Goal: Task Accomplishment & Management: Complete application form

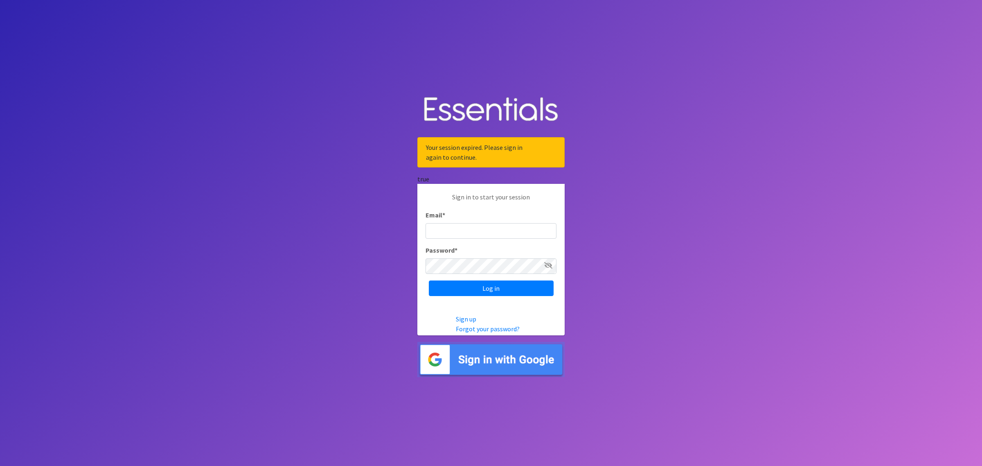
click at [450, 234] on input "Email *" at bounding box center [491, 231] width 131 height 16
type input "john@nmcfamilyresourcecenter.com"
click at [429, 280] on input "Log in" at bounding box center [491, 288] width 125 height 16
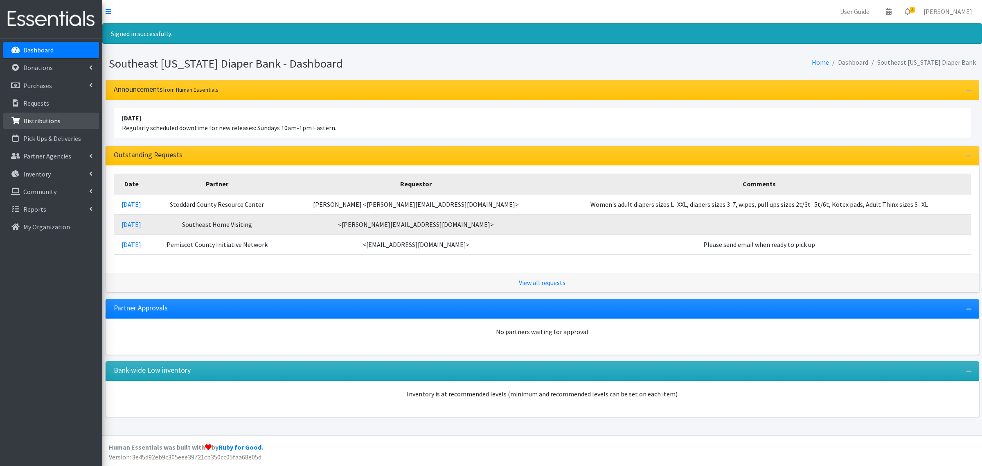
click at [54, 121] on p "Distributions" at bounding box center [41, 121] width 37 height 8
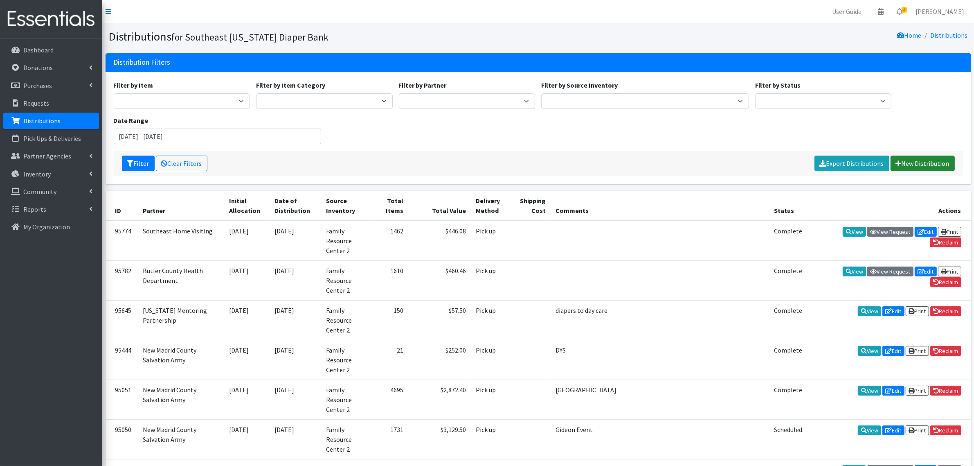
click at [927, 164] on link "New Distribution" at bounding box center [923, 163] width 64 height 16
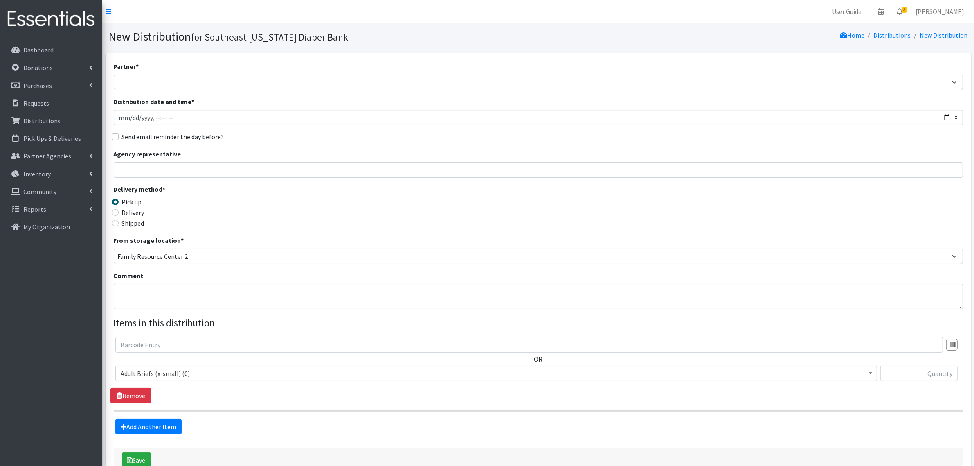
click at [149, 370] on span "Adult Briefs (x-small) (0)" at bounding box center [496, 372] width 751 height 11
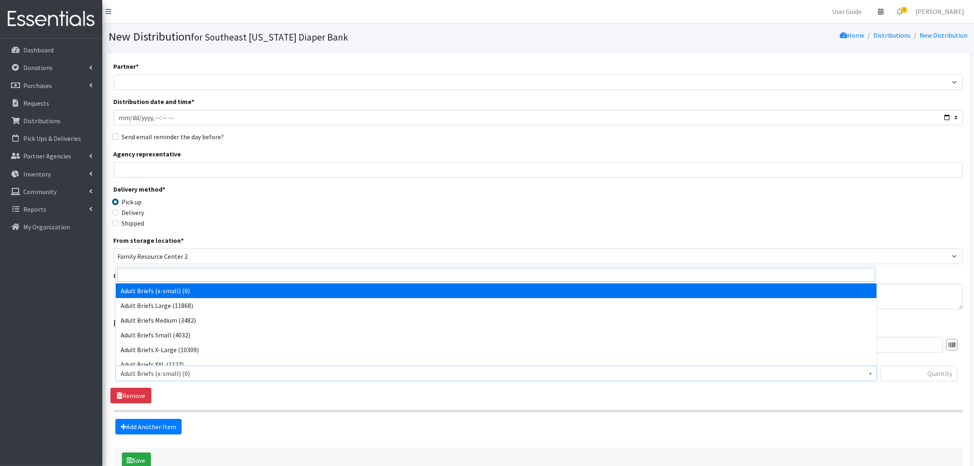
click at [175, 278] on input "search" at bounding box center [496, 275] width 758 height 14
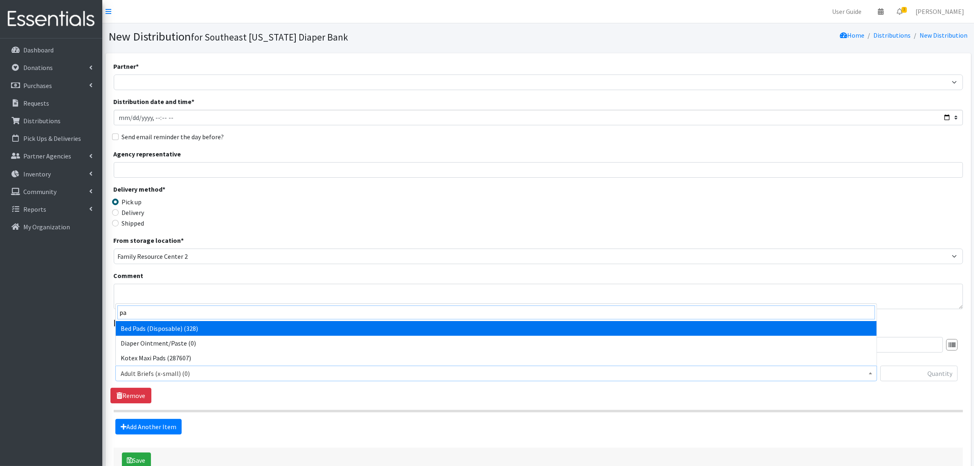
type input "pad"
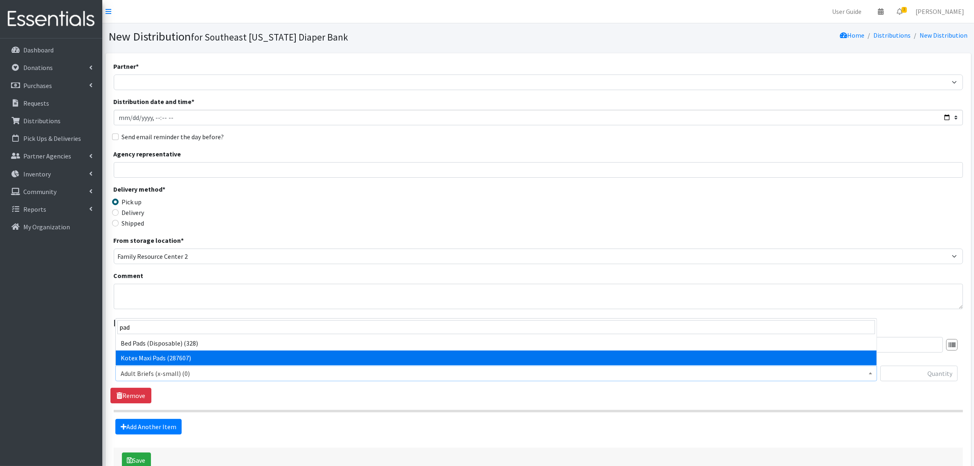
select select "4362"
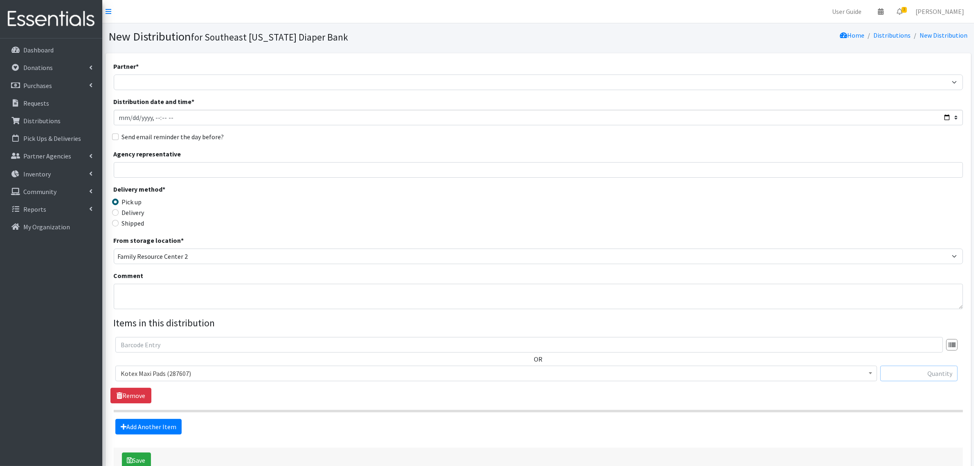
click at [906, 373] on input "text" at bounding box center [919, 373] width 77 height 16
type input "3168"
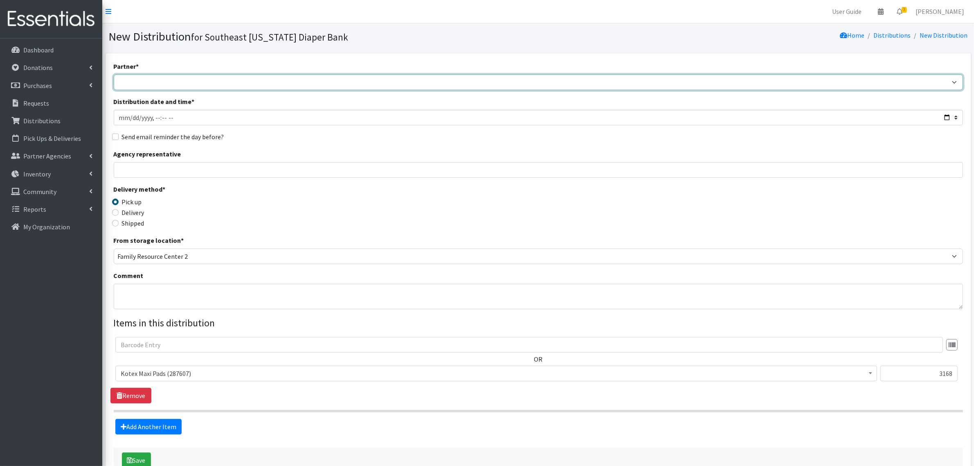
click at [150, 85] on select "ASPIRE WOMEN'S CENTER Bell City Head Start Birthright of Cape & Marble Hill Boo…" at bounding box center [538, 82] width 849 height 16
select select "72"
click at [114, 74] on select "ASPIRE WOMEN'S CENTER Bell City Head Start Birthright of Cape & Marble Hill Boo…" at bounding box center [538, 82] width 849 height 16
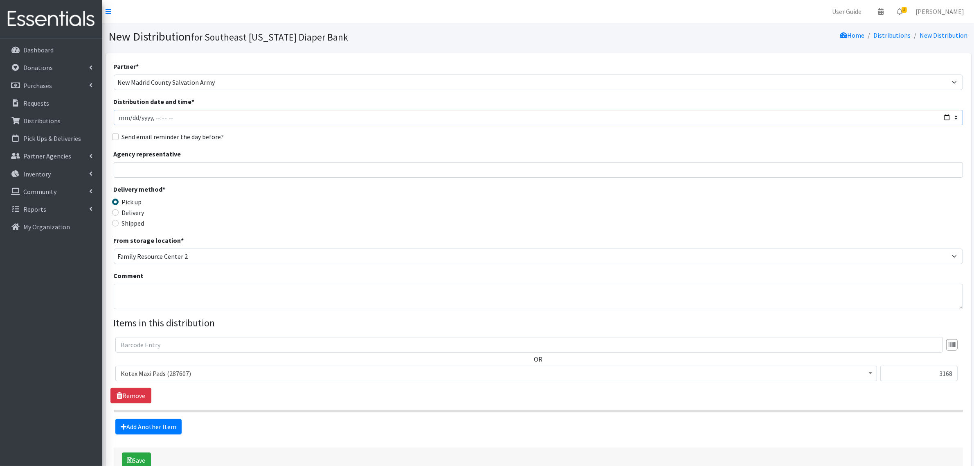
click at [133, 118] on input "Distribution date and time *" at bounding box center [538, 118] width 849 height 16
type input "2025-09-10T23:59"
click at [144, 305] on textarea "Comment" at bounding box center [538, 296] width 849 height 25
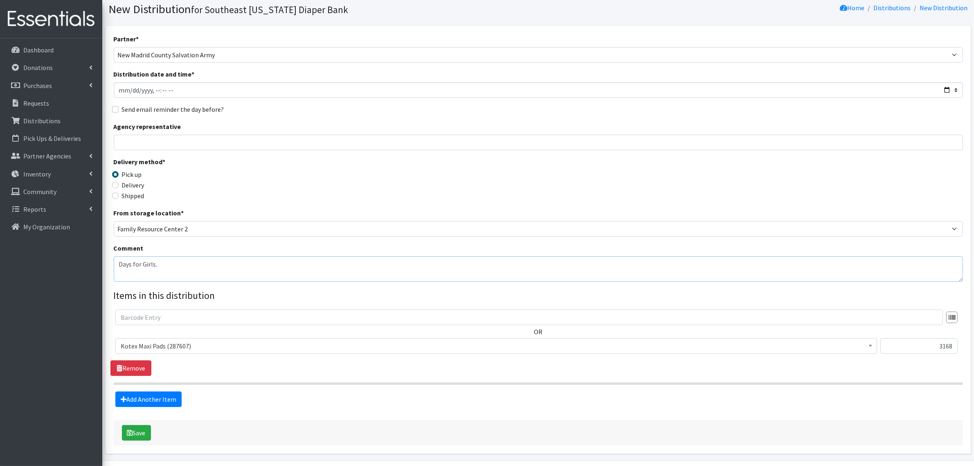
scroll to position [52, 0]
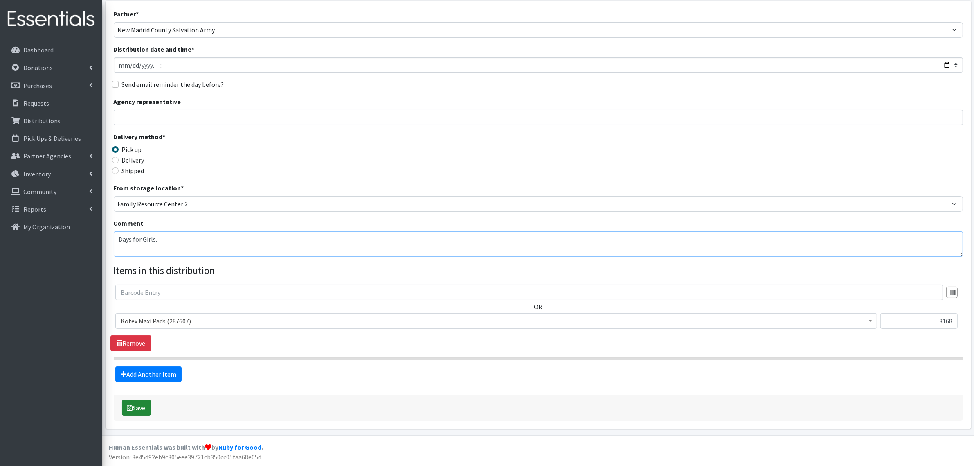
type textarea "Days for Girls."
click at [133, 406] on button "Save" at bounding box center [136, 408] width 29 height 16
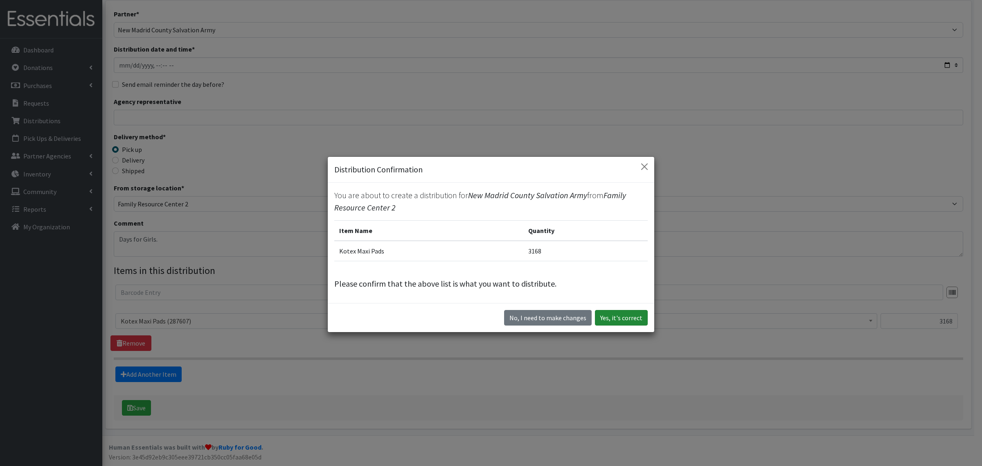
click at [604, 312] on button "Yes, it's correct" at bounding box center [621, 318] width 53 height 16
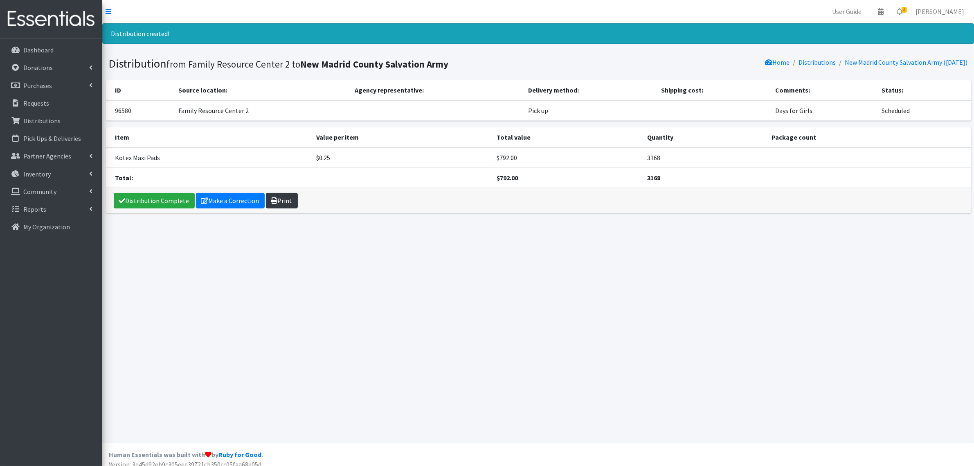
click at [275, 202] on icon at bounding box center [274, 200] width 7 height 7
click at [142, 203] on link "Distribution Complete" at bounding box center [154, 201] width 81 height 16
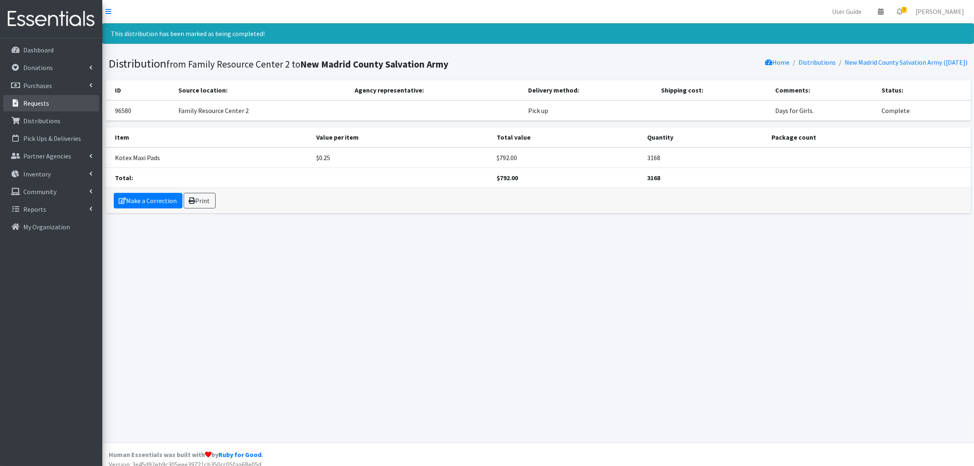
click at [27, 104] on p "Requests" at bounding box center [36, 103] width 26 height 8
